Goal: Transaction & Acquisition: Purchase product/service

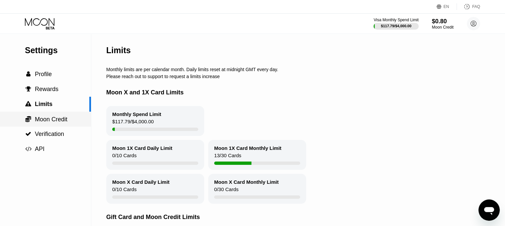
click at [60, 118] on span "Moon Credit" at bounding box center [51, 119] width 33 height 7
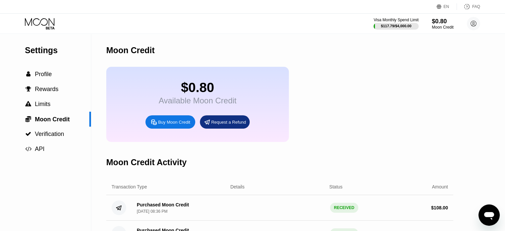
click at [165, 129] on div "Buy Moon Credit" at bounding box center [170, 121] width 50 height 13
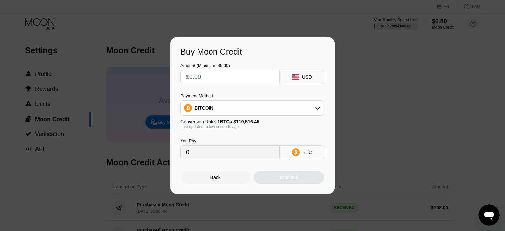
click at [226, 68] on div "Amount (Minimum: $5.00)" at bounding box center [229, 73] width 99 height 21
click at [227, 71] on input "text" at bounding box center [230, 76] width 88 height 13
type input "$1"
type input "0.00000905"
type input "$11"
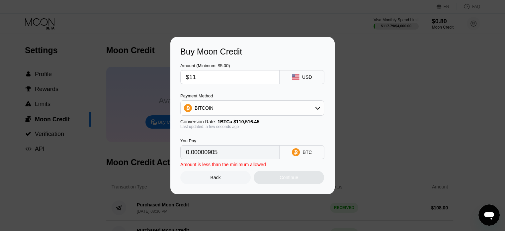
type input "0.00009954"
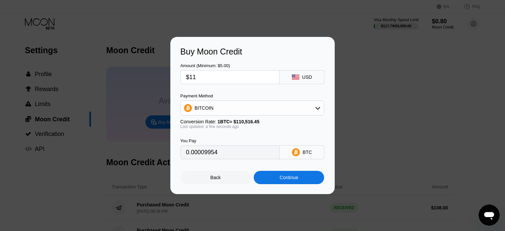
type input "$115"
type input "0.00104057"
type input "$115"
click at [243, 111] on div "BITCOIN" at bounding box center [252, 107] width 143 height 13
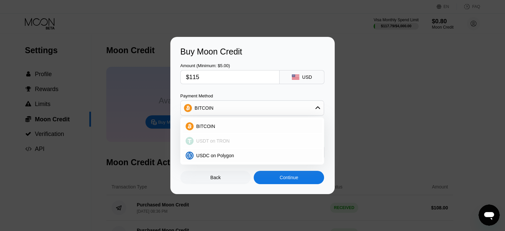
click at [236, 142] on div "USDT on TRON" at bounding box center [256, 140] width 125 height 5
type input "116.16"
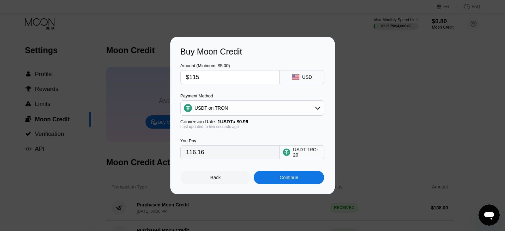
click at [276, 176] on div "Continue" at bounding box center [289, 177] width 70 height 13
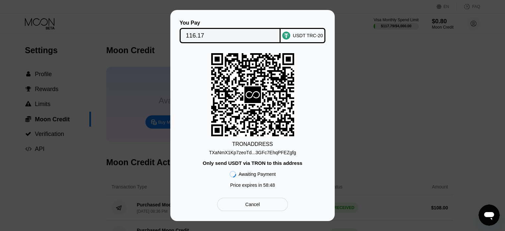
click at [254, 155] on div "TXaNmX1Kp7zeoTd...3GFc7EhqPFEZgfg" at bounding box center [252, 152] width 87 height 5
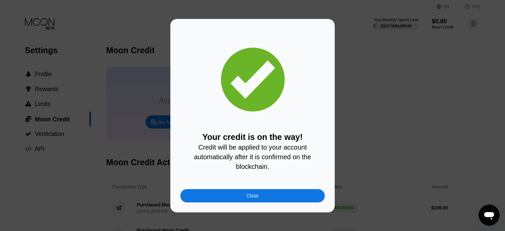
click at [267, 201] on div "Close" at bounding box center [252, 195] width 144 height 13
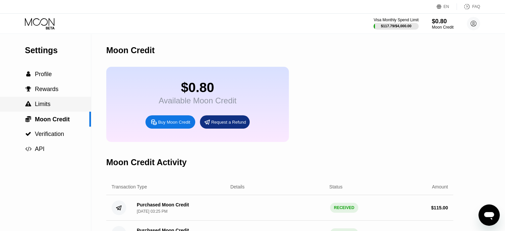
click at [47, 106] on span "Limits" at bounding box center [43, 104] width 16 height 7
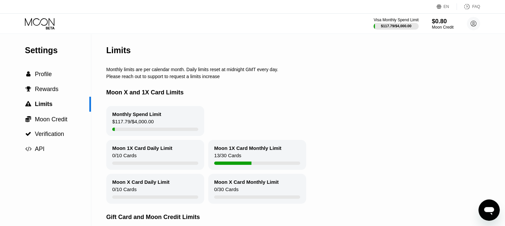
click at [44, 18] on icon at bounding box center [40, 24] width 31 height 12
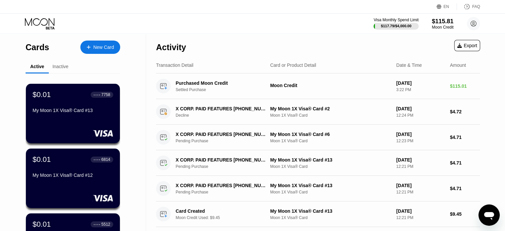
click at [92, 45] on div at bounding box center [92, 48] width 3 height 6
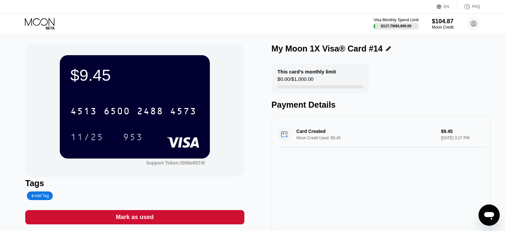
click at [41, 24] on icon at bounding box center [40, 24] width 31 height 12
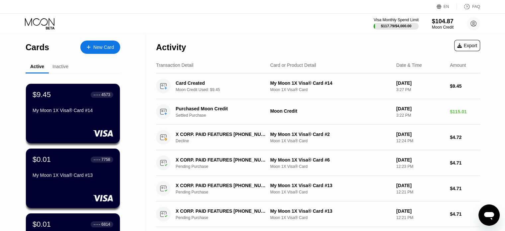
click at [83, 48] on div "New Card" at bounding box center [100, 47] width 40 height 13
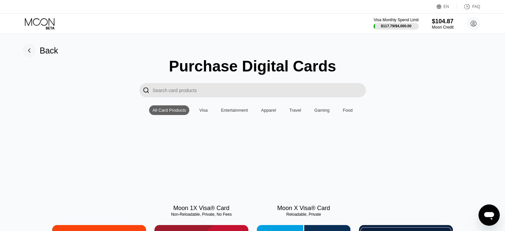
click at [213, 175] on div at bounding box center [201, 169] width 94 height 59
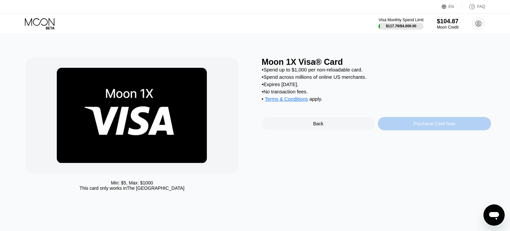
click at [401, 126] on div "Purchase Card Now" at bounding box center [434, 123] width 113 height 13
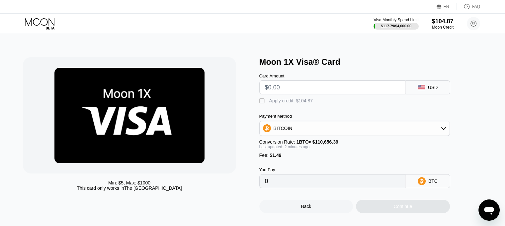
click at [312, 94] on input "text" at bounding box center [332, 87] width 135 height 13
type input "$9"
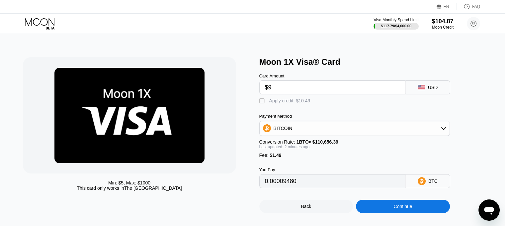
type input "0.00009480"
type input "$946"
type input "0.00856246"
type input "$9"
type input "0.00009480"
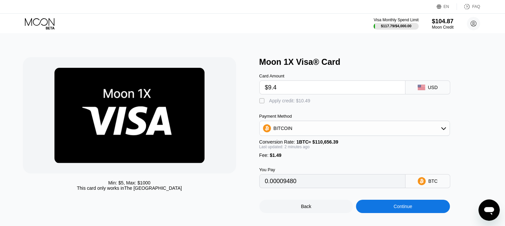
type input "$9.46"
type input "0.00009896"
type input "$9.4"
type input "0.00009842"
type input "$9.45"
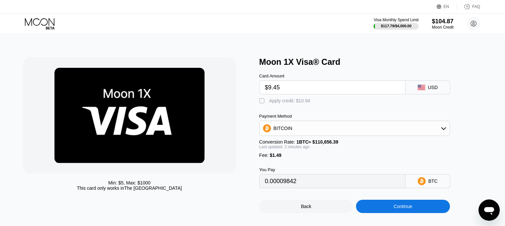
type input "0.00009887"
type input "$9.45"
click at [306, 103] on div "Apply credit: $10.94" at bounding box center [289, 100] width 41 height 5
type input "0"
click at [390, 213] on div "Continue" at bounding box center [403, 206] width 94 height 13
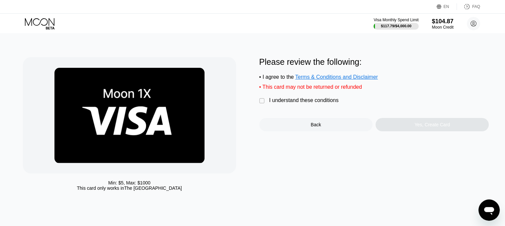
click at [314, 103] on div "I understand these conditions" at bounding box center [303, 100] width 69 height 6
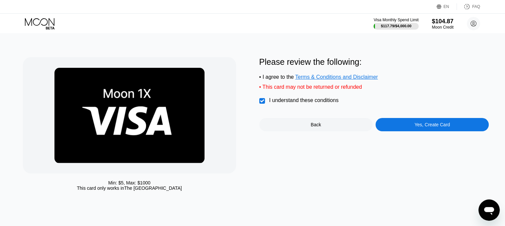
click at [406, 125] on div "Yes, Create Card" at bounding box center [432, 124] width 113 height 13
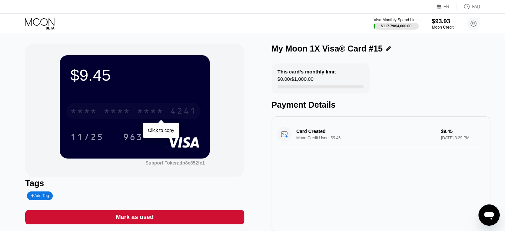
click at [118, 109] on div "* * * *" at bounding box center [117, 112] width 27 height 11
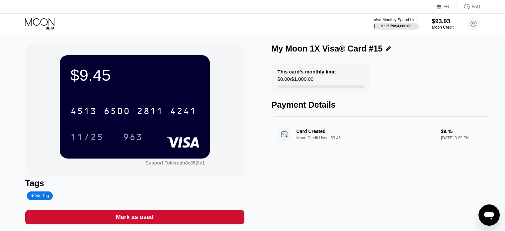
click at [137, 137] on div "963" at bounding box center [133, 138] width 20 height 11
click at [50, 29] on icon at bounding box center [40, 24] width 31 height 12
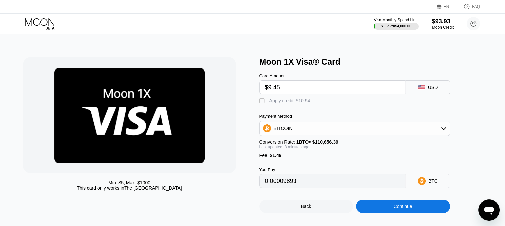
type input "$9.45"
click at [300, 102] on div "Apply credit: $10.94" at bounding box center [289, 100] width 41 height 5
type input "0"
click at [393, 212] on div "Continue" at bounding box center [403, 206] width 94 height 13
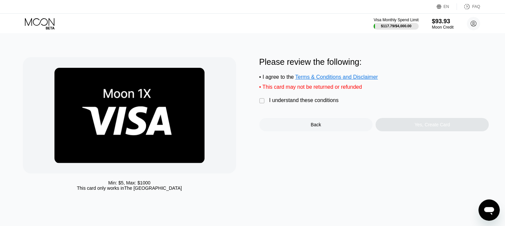
click at [315, 103] on div "I understand these conditions" at bounding box center [303, 100] width 69 height 6
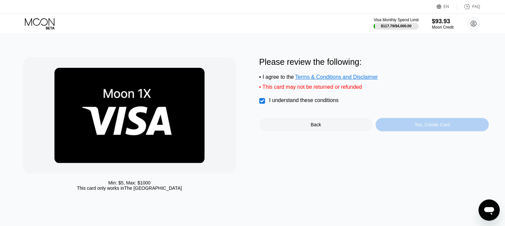
click at [396, 131] on div "Yes, Create Card" at bounding box center [432, 124] width 113 height 13
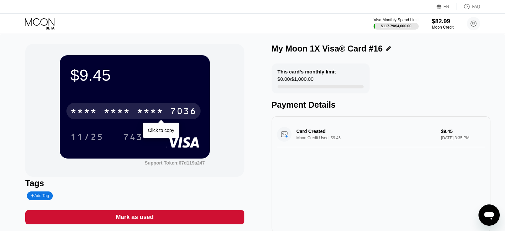
click at [163, 113] on div "* * * * * * * * * * * * 7036" at bounding box center [133, 111] width 134 height 17
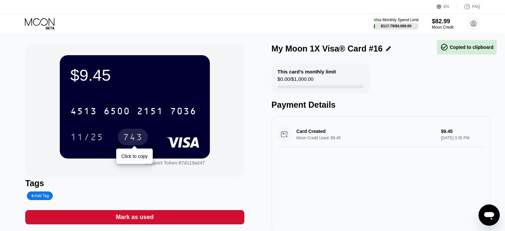
click at [140, 134] on div "743" at bounding box center [133, 138] width 20 height 11
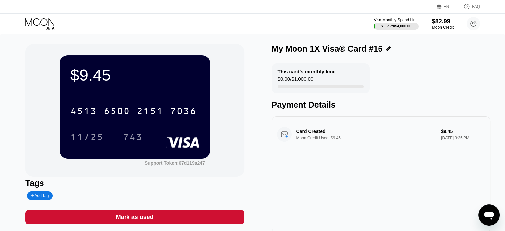
click at [52, 20] on icon at bounding box center [40, 24] width 31 height 12
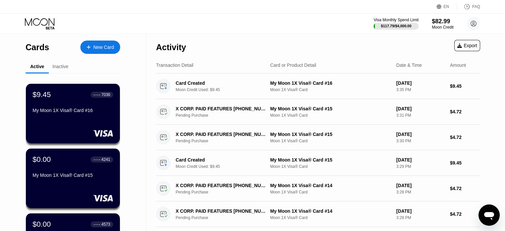
click at [106, 49] on div "New Card" at bounding box center [103, 48] width 21 height 6
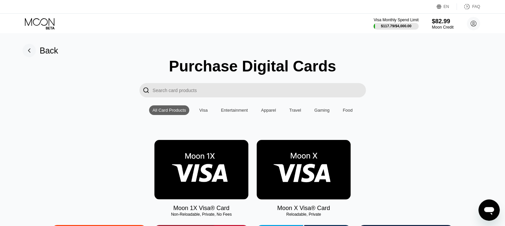
click at [188, 164] on img at bounding box center [201, 169] width 94 height 59
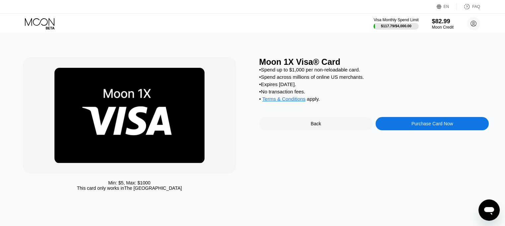
click at [402, 130] on div "Purchase Card Now" at bounding box center [432, 123] width 113 height 13
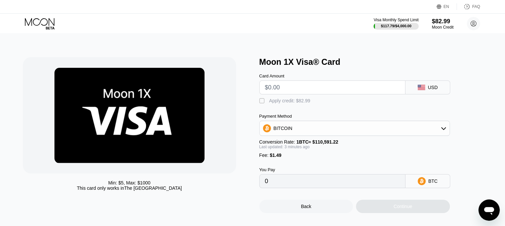
click at [326, 86] on input "text" at bounding box center [332, 87] width 135 height 13
type input "$9.45"
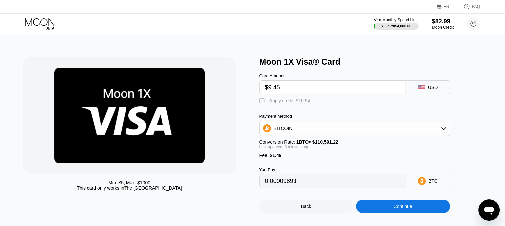
type input "0.00009893"
type input "$9.45"
click at [293, 103] on div "Apply credit: $10.94" at bounding box center [289, 100] width 41 height 5
type input "0"
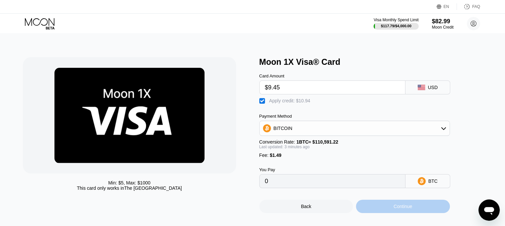
click at [403, 209] on div "Continue" at bounding box center [403, 206] width 19 height 5
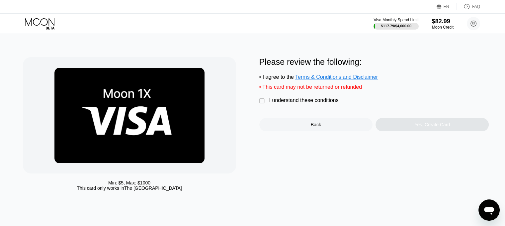
click at [303, 102] on div "I understand these conditions" at bounding box center [303, 100] width 69 height 6
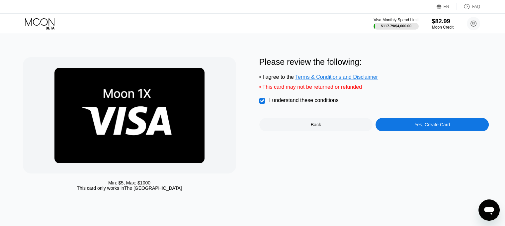
click at [411, 131] on div "Yes, Create Card" at bounding box center [432, 124] width 113 height 13
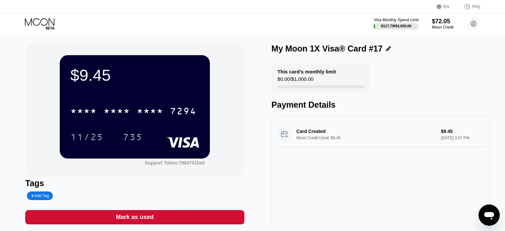
click at [161, 103] on div "* * * * * * * * * * * * 7294" at bounding box center [134, 109] width 129 height 23
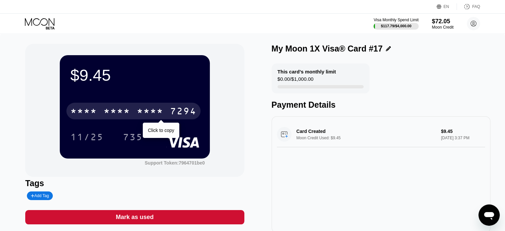
click at [168, 111] on div "* * * * * * * * * * * * 7294" at bounding box center [133, 111] width 134 height 17
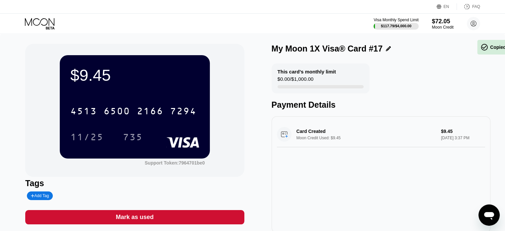
click at [124, 143] on div "735" at bounding box center [133, 138] width 20 height 11
click at [16, 14] on div "Visa Monthly Spend Limit $117.79 / $4,000.00 $72.05 Moon Credit ldbubzwy@tacobl…" at bounding box center [252, 24] width 505 height 20
click at [43, 25] on icon at bounding box center [40, 22] width 30 height 8
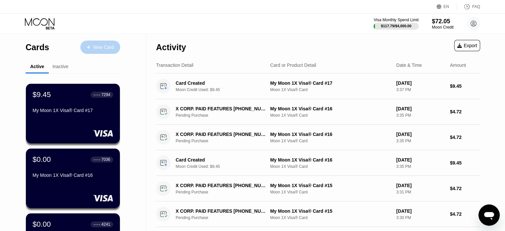
click at [93, 46] on div "New Card" at bounding box center [103, 48] width 21 height 6
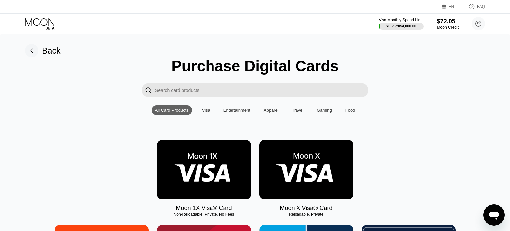
click at [212, 156] on img at bounding box center [204, 169] width 94 height 59
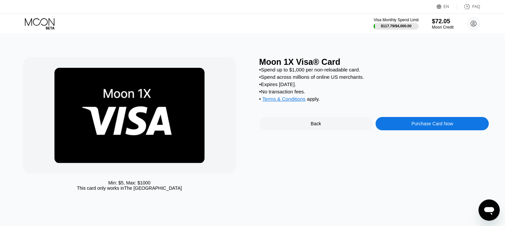
click at [408, 130] on div "Purchase Card Now" at bounding box center [432, 123] width 113 height 13
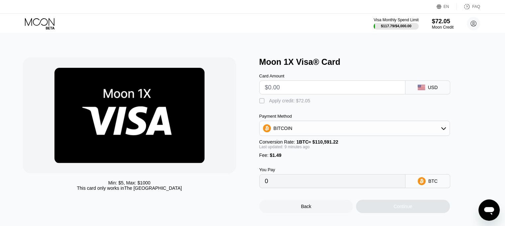
click at [325, 91] on input "text" at bounding box center [332, 87] width 135 height 13
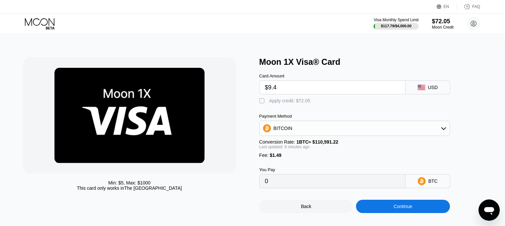
type input "$9.45"
type input "0.00009956"
type input "$9.45"
click at [295, 102] on div "Apply credit: $10.94" at bounding box center [289, 100] width 41 height 5
type input "0"
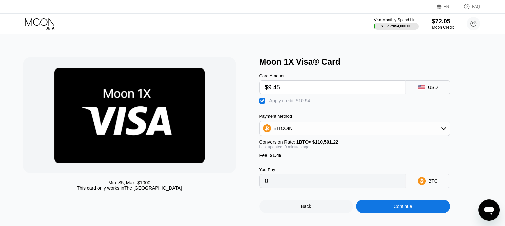
click at [395, 209] on div "Continue" at bounding box center [403, 206] width 19 height 5
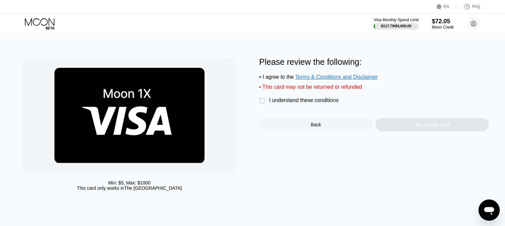
click at [324, 111] on div "Please review the following: • I agree to the Terms & Conditions and Disclaimer…" at bounding box center [374, 94] width 230 height 74
click at [324, 103] on div "I understand these conditions" at bounding box center [303, 100] width 69 height 6
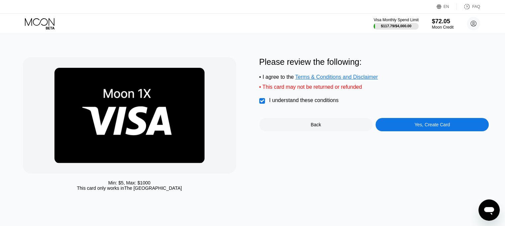
click at [393, 121] on div "Please review the following: • I agree to the Terms & Conditions and Disclaimer…" at bounding box center [374, 94] width 230 height 74
click at [397, 126] on div "Yes, Create Card" at bounding box center [432, 124] width 113 height 13
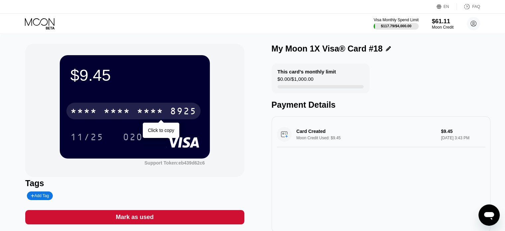
click at [124, 111] on div "* * * *" at bounding box center [117, 112] width 27 height 11
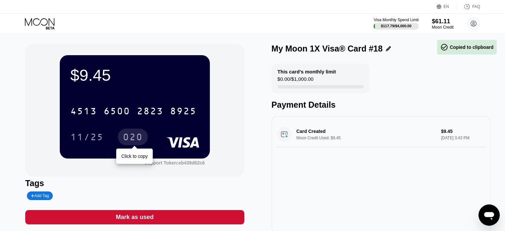
click at [141, 134] on div "020" at bounding box center [133, 138] width 20 height 11
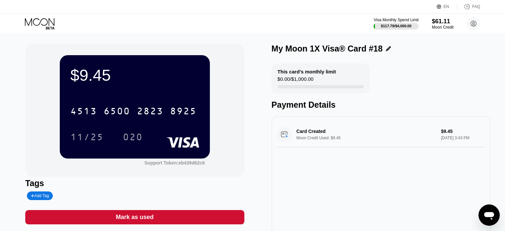
click at [49, 27] on icon at bounding box center [50, 28] width 9 height 3
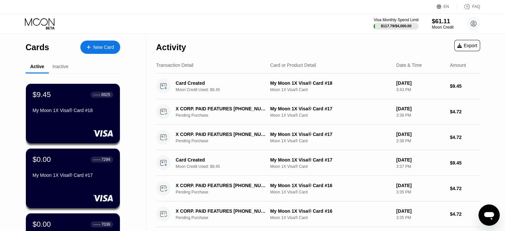
click at [100, 47] on div "New Card" at bounding box center [103, 48] width 21 height 6
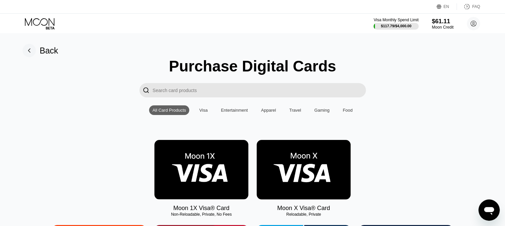
click at [219, 155] on img at bounding box center [201, 169] width 94 height 59
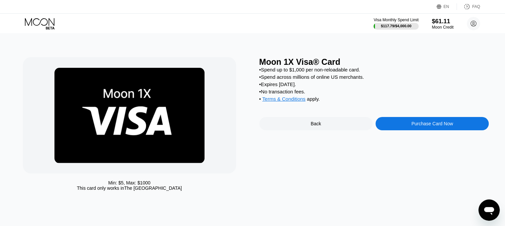
click at [386, 130] on div "Purchase Card Now" at bounding box center [432, 123] width 113 height 13
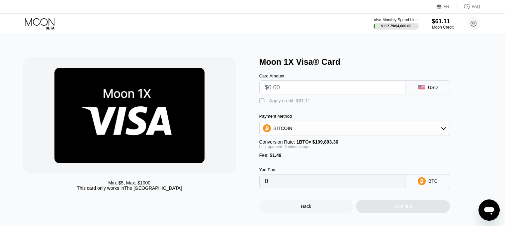
click at [320, 93] on input "text" at bounding box center [332, 87] width 135 height 13
type input "$9."
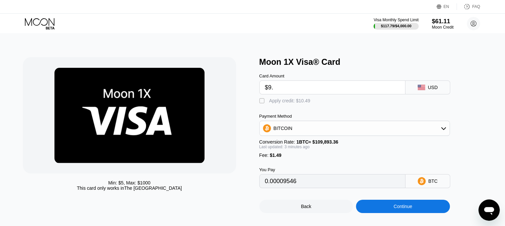
type input "0.00009546"
type input "$9.45"
type input "0.00009956"
type input "$9.45"
click at [289, 101] on div "Apply credit: $10.94" at bounding box center [289, 100] width 41 height 5
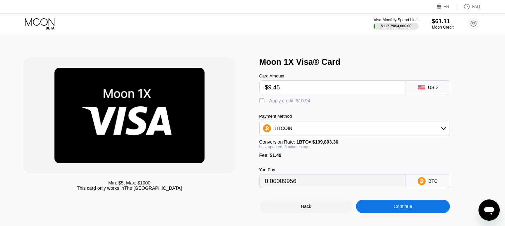
type input "0"
click at [399, 209] on div "Continue" at bounding box center [403, 206] width 19 height 5
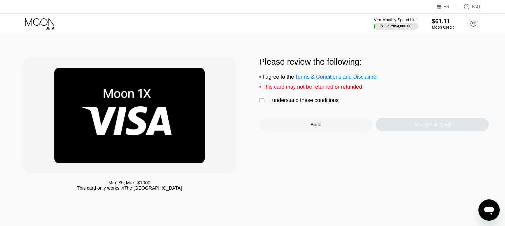
click at [304, 103] on div "I understand these conditions" at bounding box center [303, 100] width 69 height 6
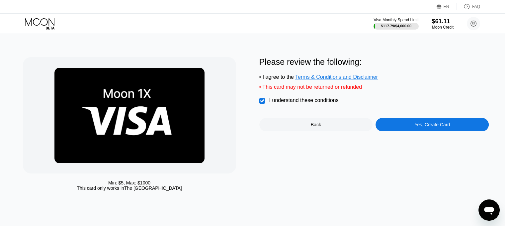
click at [404, 130] on div "Yes, Create Card" at bounding box center [432, 124] width 113 height 13
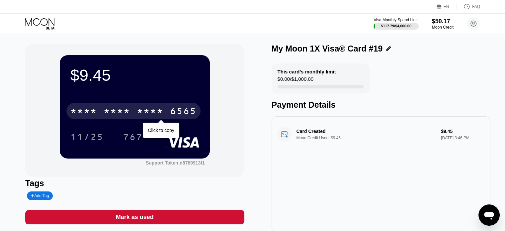
click at [177, 110] on div "6565" at bounding box center [183, 112] width 27 height 11
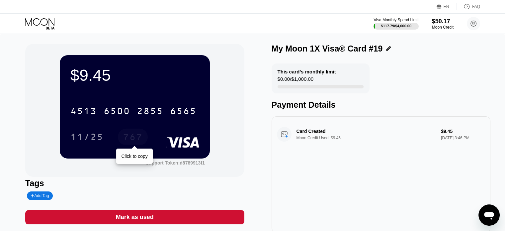
click at [146, 138] on div "767" at bounding box center [133, 137] width 30 height 17
click at [38, 23] on icon at bounding box center [40, 24] width 31 height 12
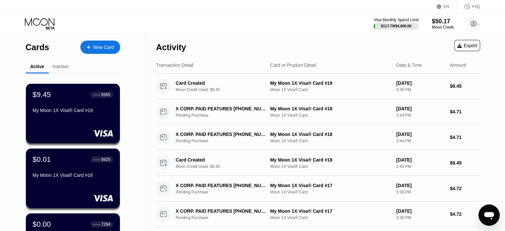
click at [109, 48] on div "New Card" at bounding box center [103, 48] width 21 height 6
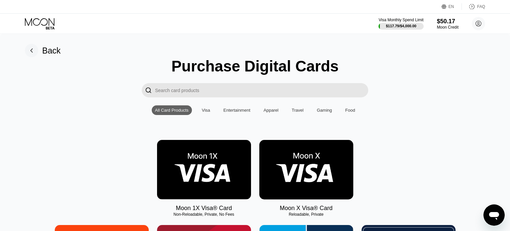
click at [189, 177] on img at bounding box center [204, 169] width 94 height 59
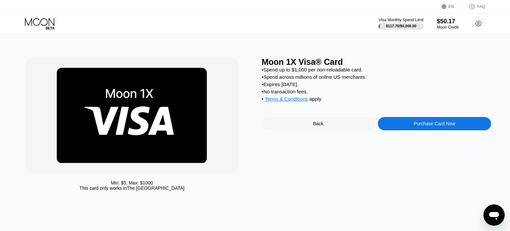
click at [400, 130] on div "Purchase Card Now" at bounding box center [434, 123] width 113 height 13
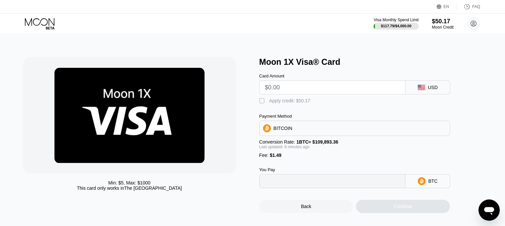
type input "0"
click at [316, 88] on input "text" at bounding box center [332, 87] width 135 height 13
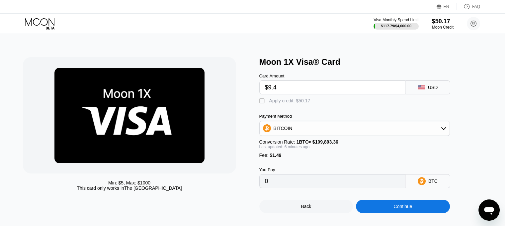
type input "$9.45"
type input "0.00009956"
type input "$9.45"
click at [296, 99] on div " Apply credit: $10.94" at bounding box center [365, 99] width 213 height 10
click at [297, 103] on div "Apply credit: $10.94" at bounding box center [289, 100] width 41 height 5
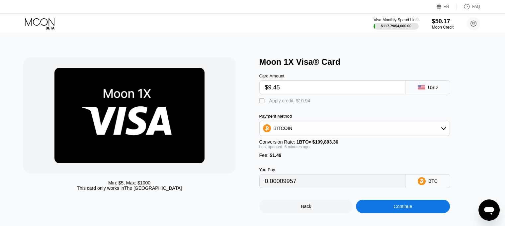
type input "0"
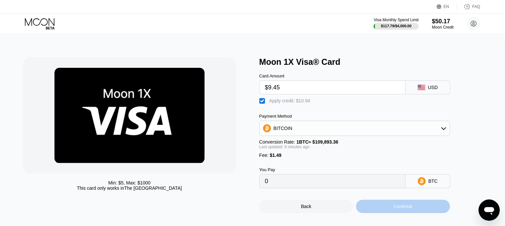
click at [379, 209] on div "Continue" at bounding box center [403, 206] width 94 height 13
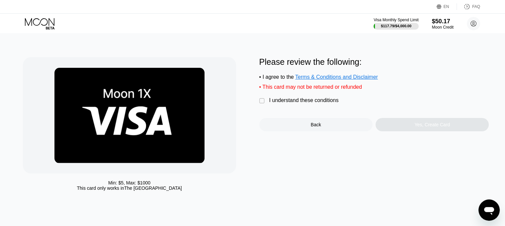
click at [303, 102] on div "I understand these conditions" at bounding box center [303, 100] width 69 height 6
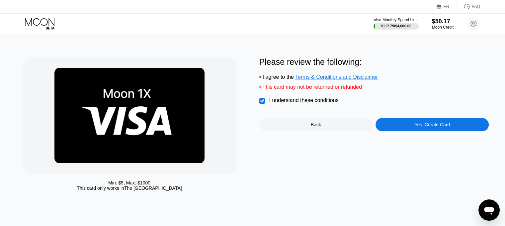
click at [416, 127] on div "Yes, Create Card" at bounding box center [433, 124] width 36 height 5
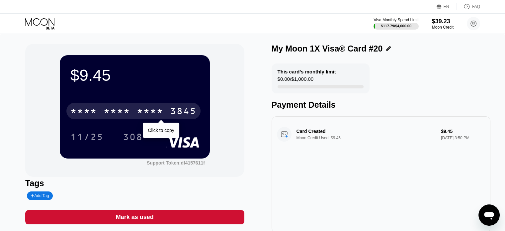
click at [150, 111] on div "* * * *" at bounding box center [150, 112] width 27 height 11
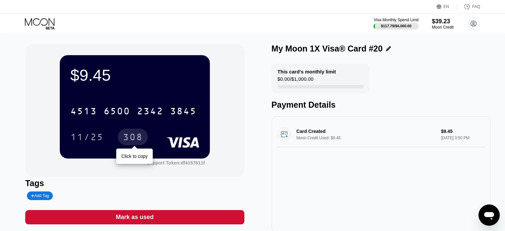
click at [130, 137] on div "308" at bounding box center [133, 138] width 20 height 11
click at [47, 22] on icon at bounding box center [40, 24] width 31 height 12
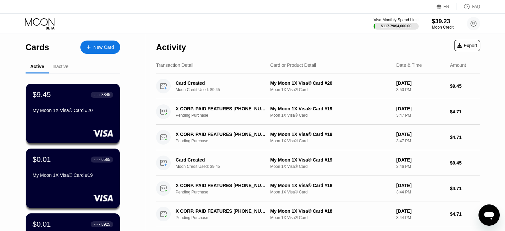
click at [117, 47] on div "New Card" at bounding box center [100, 47] width 40 height 13
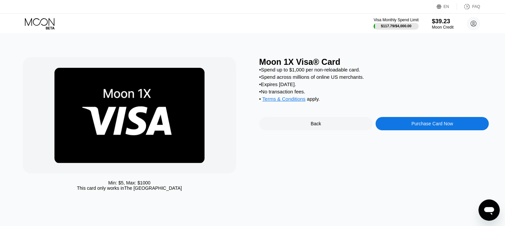
click at [417, 126] on div "Purchase Card Now" at bounding box center [433, 123] width 42 height 5
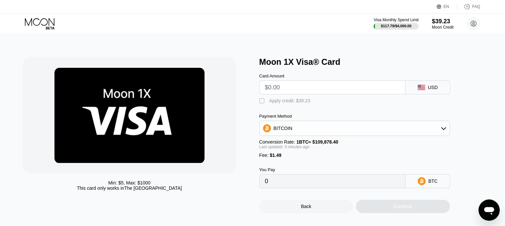
type input "0"
click at [313, 89] on input "text" at bounding box center [332, 87] width 135 height 13
type input "$9.45"
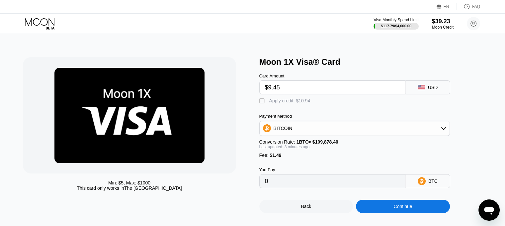
type input "0.00009957"
type input "$9.45"
click at [302, 101] on div "Apply credit: $10.94" at bounding box center [289, 100] width 41 height 5
type input "0"
click at [376, 207] on div "Continue" at bounding box center [403, 206] width 94 height 13
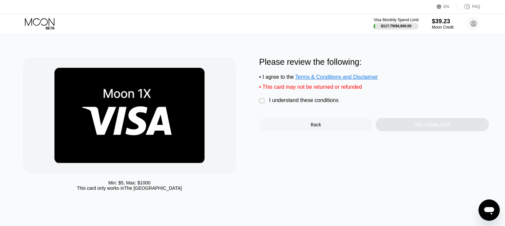
click at [314, 103] on div "I understand these conditions" at bounding box center [303, 100] width 69 height 6
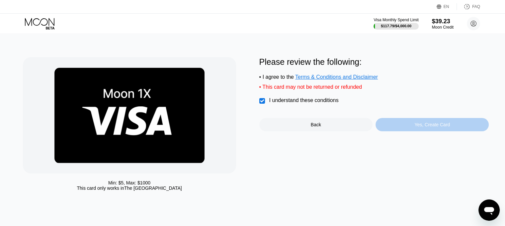
click at [395, 127] on div "Yes, Create Card" at bounding box center [432, 124] width 113 height 13
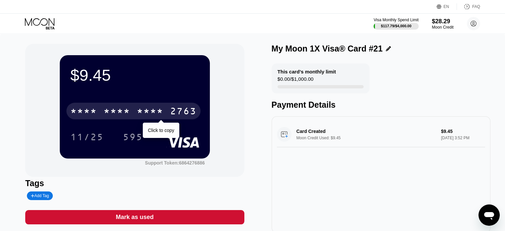
drag, startPoint x: 182, startPoint y: 113, endPoint x: 260, endPoint y: 159, distance: 90.4
click at [182, 113] on div "2763" at bounding box center [183, 112] width 27 height 11
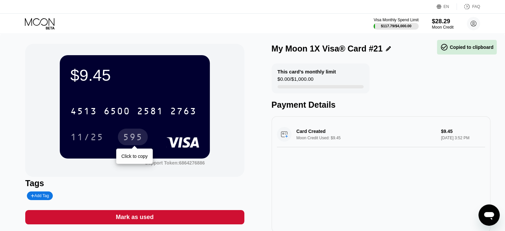
click at [130, 140] on div "595" at bounding box center [133, 138] width 20 height 11
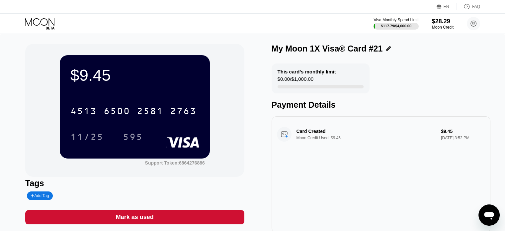
click at [48, 24] on icon at bounding box center [40, 24] width 31 height 12
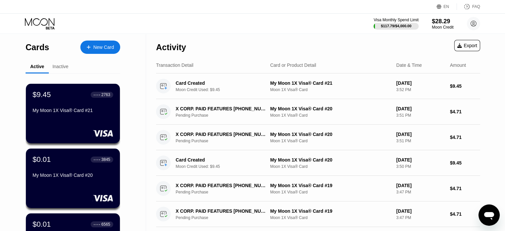
click at [99, 46] on div "New Card" at bounding box center [103, 48] width 21 height 6
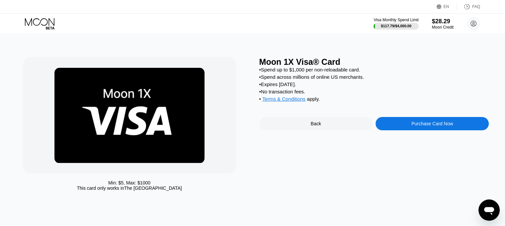
click at [425, 126] on div "Purchase Card Now" at bounding box center [433, 123] width 42 height 5
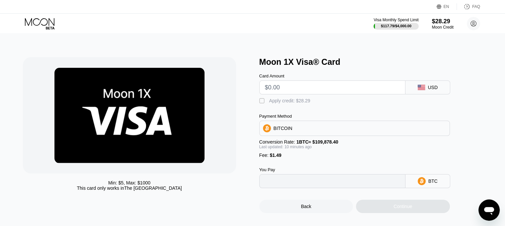
type input "0"
click at [296, 86] on input "text" at bounding box center [332, 87] width 135 height 13
type input "$9"
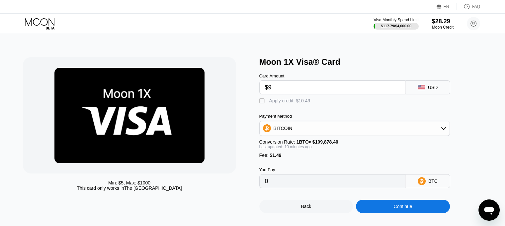
type input "0.00009547"
type input "$945"
type input "0.00860365"
type input "$9."
type input "0.00009536"
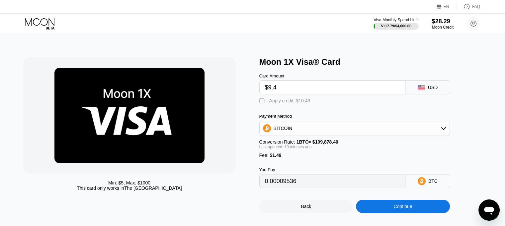
type input "$9.45"
type input "0.00009945"
type input "$9.45"
click at [302, 103] on div "Apply credit: $10.94" at bounding box center [289, 100] width 41 height 5
type input "0"
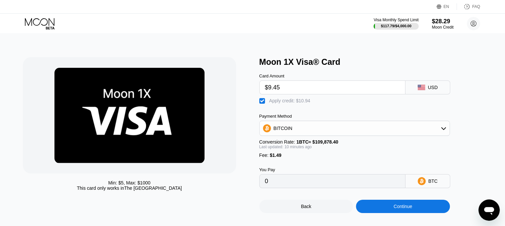
click at [393, 213] on div "Continue" at bounding box center [403, 206] width 94 height 13
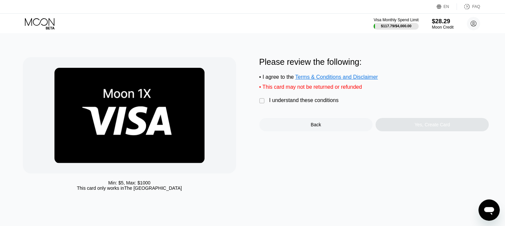
click at [328, 102] on div "I understand these conditions" at bounding box center [303, 100] width 69 height 6
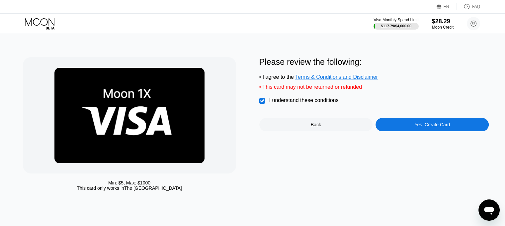
click at [408, 127] on div "Yes, Create Card" at bounding box center [432, 124] width 113 height 13
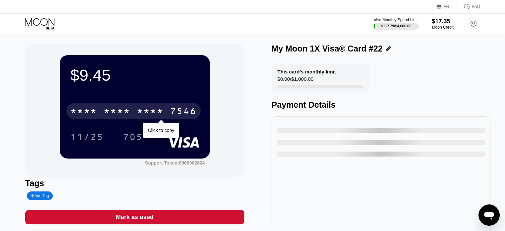
click at [150, 109] on div "* * * *" at bounding box center [150, 112] width 27 height 11
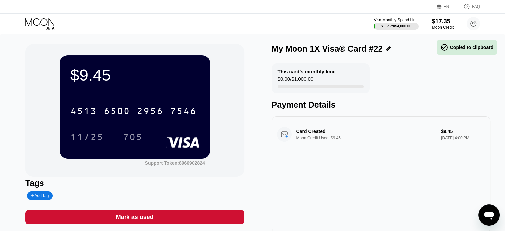
click at [119, 138] on div "705" at bounding box center [133, 137] width 30 height 17
click at [31, 17] on div "Visa Monthly Spend Limit $117.79 / $4,000.00 $17.35 Moon Credit ldbubzwy@tacobl…" at bounding box center [252, 24] width 505 height 20
click at [34, 23] on icon at bounding box center [40, 24] width 31 height 12
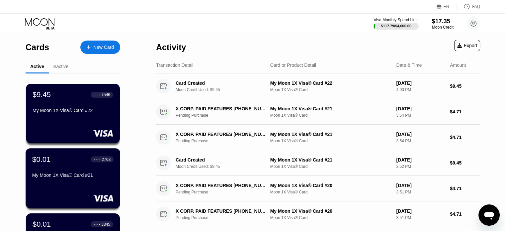
click at [74, 174] on div "My Moon 1X Visa® Card #21" at bounding box center [72, 174] width 81 height 5
